Goal: Task Accomplishment & Management: Complete application form

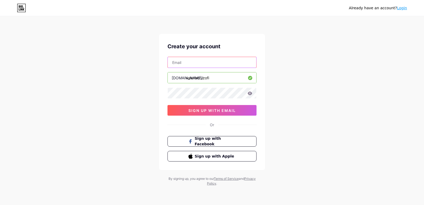
click at [204, 65] on input "text" at bounding box center [212, 62] width 88 height 11
type input "[EMAIL_ADDRESS][DOMAIN_NAME]"
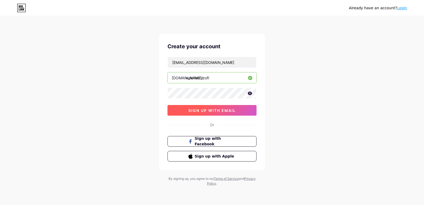
click at [250, 110] on button "sign up with email" at bounding box center [211, 110] width 89 height 11
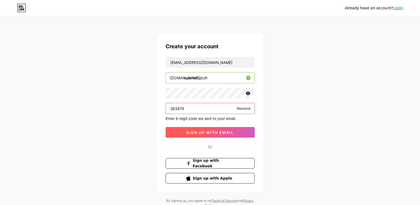
type input "263479"
click at [242, 128] on button "sign up with email" at bounding box center [210, 132] width 89 height 11
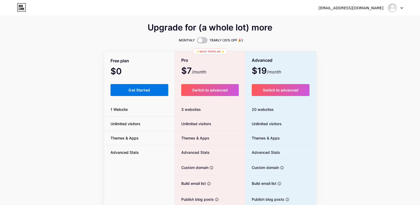
click at [154, 91] on button "Get Started" at bounding box center [139, 90] width 58 height 12
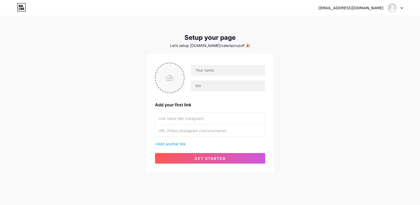
click at [178, 79] on input "file" at bounding box center [170, 77] width 29 height 29
type input "C:\fakepath\Lucid_Origin_Ultrarealistic_portrait_of_a_23yearold_Latina_wom_3.jpg"
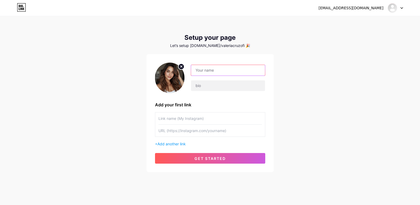
click at [220, 70] on input "text" at bounding box center [228, 70] width 74 height 11
type input "v"
type input "[PERSON_NAME]"
click at [225, 86] on input "text" at bounding box center [228, 85] width 74 height 11
paste input "✨ Explora mi mundo privado, donde cada foto y video te hará querer más."
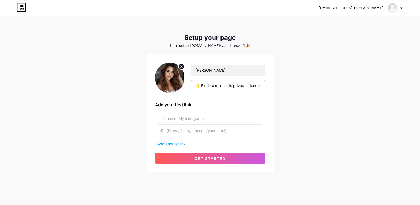
scroll to position [0, 67]
type input "✨ Explora mi mundo privado, donde cada foto y video te hará querer más."
click at [194, 116] on input "text" at bounding box center [209, 118] width 103 height 12
paste input "valeriacruzoficial22"
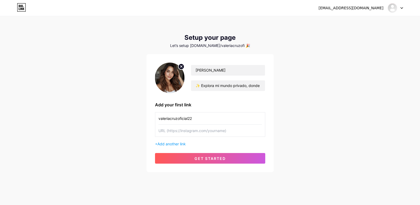
type input "valeriacruzoficial22"
click at [217, 131] on input "text" at bounding box center [209, 131] width 103 height 12
paste input "[URL][DOMAIN_NAME]"
type input "[URL][DOMAIN_NAME]"
click at [181, 144] on span "Add another link" at bounding box center [171, 143] width 28 height 5
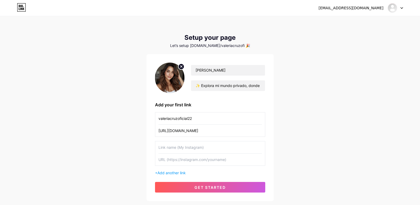
click at [194, 149] on input "text" at bounding box center [209, 147] width 103 height 12
paste input "valecruzofi"
type input "valecruzofi"
click at [198, 160] on input "text" at bounding box center [209, 159] width 103 height 12
click at [189, 162] on input "text" at bounding box center [209, 159] width 103 height 12
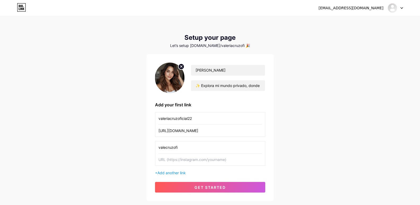
paste input "[URL][DOMAIN_NAME]"
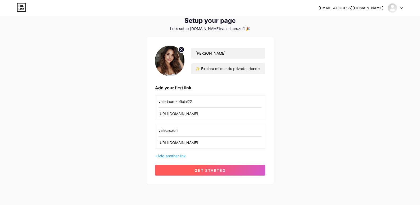
scroll to position [26, 0]
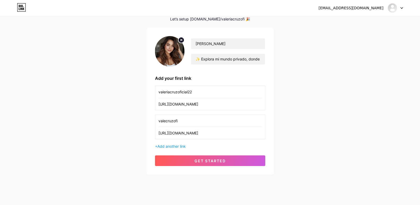
type input "[URL][DOMAIN_NAME]"
click at [168, 149] on div "[PERSON_NAME] ✨ Explora mi mundo privado, donde cada foto y video te hará quere…" at bounding box center [210, 101] width 110 height 130
click at [167, 148] on span "Add another link" at bounding box center [171, 146] width 28 height 5
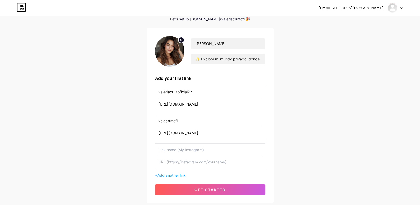
click at [176, 154] on input "text" at bounding box center [209, 150] width 103 height 12
paste input "@CruzValeOfi"
type input "@CruzValeOfi"
click at [194, 165] on input "text" at bounding box center [209, 162] width 103 height 12
paste input "[URL][DOMAIN_NAME]"
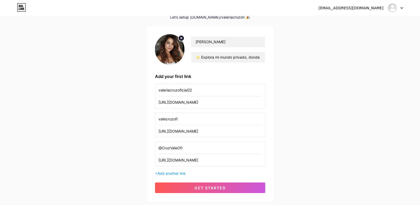
scroll to position [63, 0]
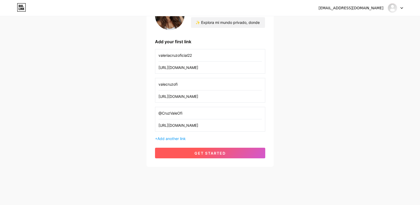
type input "[URL][DOMAIN_NAME]"
click at [212, 152] on span "get started" at bounding box center [209, 153] width 31 height 5
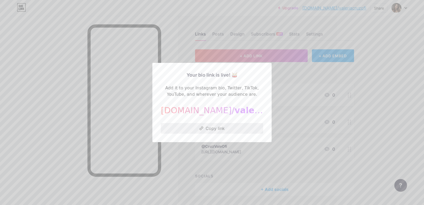
click at [221, 127] on button "Copy link" at bounding box center [212, 128] width 102 height 11
click at [356, 75] on div at bounding box center [212, 102] width 424 height 205
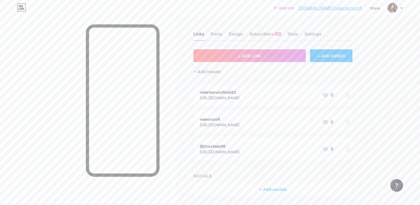
click at [228, 97] on div "[URL][DOMAIN_NAME]" at bounding box center [220, 98] width 40 height 6
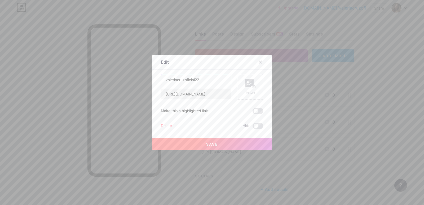
drag, startPoint x: 206, startPoint y: 79, endPoint x: 153, endPoint y: 80, distance: 53.0
click at [153, 80] on div "Edit Content YouTube Play YouTube video without leaving your page. ADD Vimeo Pl…" at bounding box center [211, 103] width 119 height 96
click at [260, 63] on icon at bounding box center [260, 62] width 4 height 4
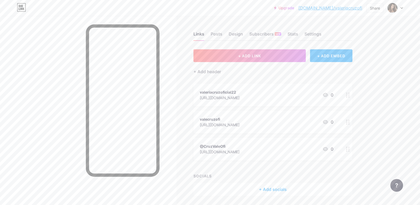
click at [236, 96] on div "[URL][DOMAIN_NAME]" at bounding box center [220, 98] width 40 height 6
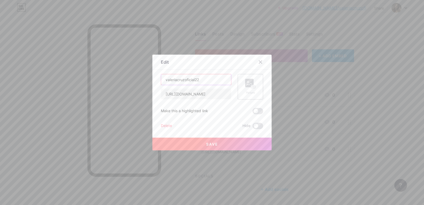
drag, startPoint x: 209, startPoint y: 78, endPoint x: 146, endPoint y: 78, distance: 63.3
click at [146, 78] on div "Edit Content YouTube Play YouTube video without leaving your page. ADD Vimeo Pl…" at bounding box center [212, 102] width 424 height 205
paste input "📸 Mis mejores fotos"
type input "📸 Mis mejores fotos"
click at [225, 140] on button "Save" at bounding box center [211, 144] width 119 height 13
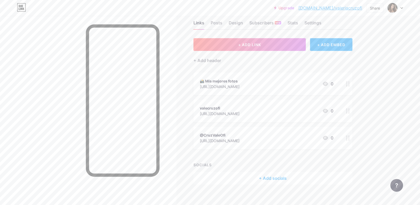
scroll to position [17, 0]
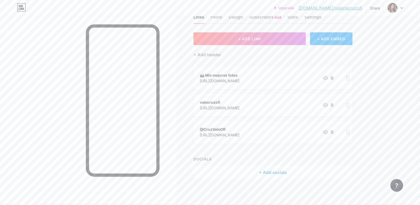
click at [240, 134] on div "[URL][DOMAIN_NAME]" at bounding box center [220, 135] width 40 height 6
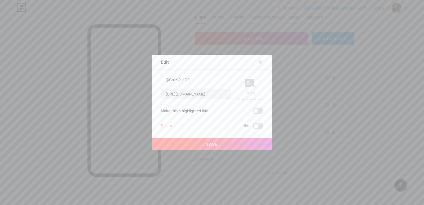
drag, startPoint x: 194, startPoint y: 77, endPoint x: 147, endPoint y: 79, distance: 46.9
click at [148, 79] on div "Edit Content YouTube Play YouTube video without leaving your page. ADD Vimeo Pl…" at bounding box center [212, 102] width 424 height 205
paste input "🐦 Sin censura total"
type input "🐦 Sin censura total"
click at [226, 144] on button "Save" at bounding box center [211, 144] width 119 height 13
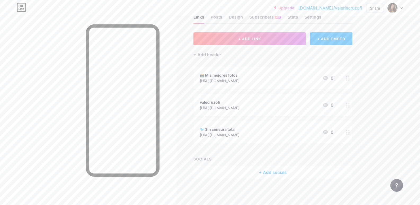
click at [240, 106] on div "[URL][DOMAIN_NAME]" at bounding box center [220, 108] width 40 height 6
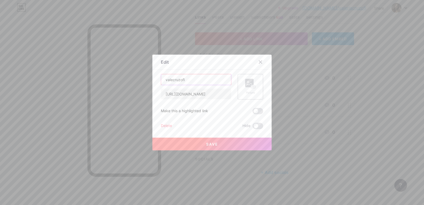
drag, startPoint x: 201, startPoint y: 78, endPoint x: 138, endPoint y: 68, distance: 64.3
click at [138, 68] on div "Edit Content YouTube Play YouTube video without leaving your page. ADD Vimeo Pl…" at bounding box center [212, 102] width 424 height 205
paste input "🎥 Momentos especiales"
type input "🎥 Momentos especiales"
click at [227, 141] on button "Save" at bounding box center [211, 144] width 119 height 13
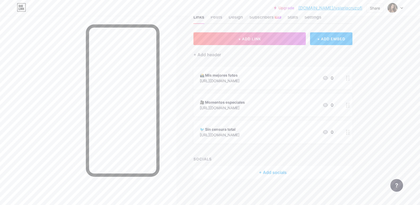
scroll to position [0, 0]
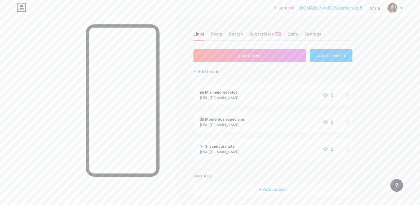
click at [354, 8] on link "[DOMAIN_NAME]/valeriacruzofi" at bounding box center [330, 8] width 64 height 6
drag, startPoint x: 362, startPoint y: 9, endPoint x: 318, endPoint y: 9, distance: 44.0
click at [318, 9] on div "Upgrade [DOMAIN_NAME]/[PERSON_NAME]... [DOMAIN_NAME]/valeriacruzofi Share Switc…" at bounding box center [338, 8] width 129 height 10
copy link "[DOMAIN_NAME]/valeriacruzofi"
